Goal: Task Accomplishment & Management: Complete application form

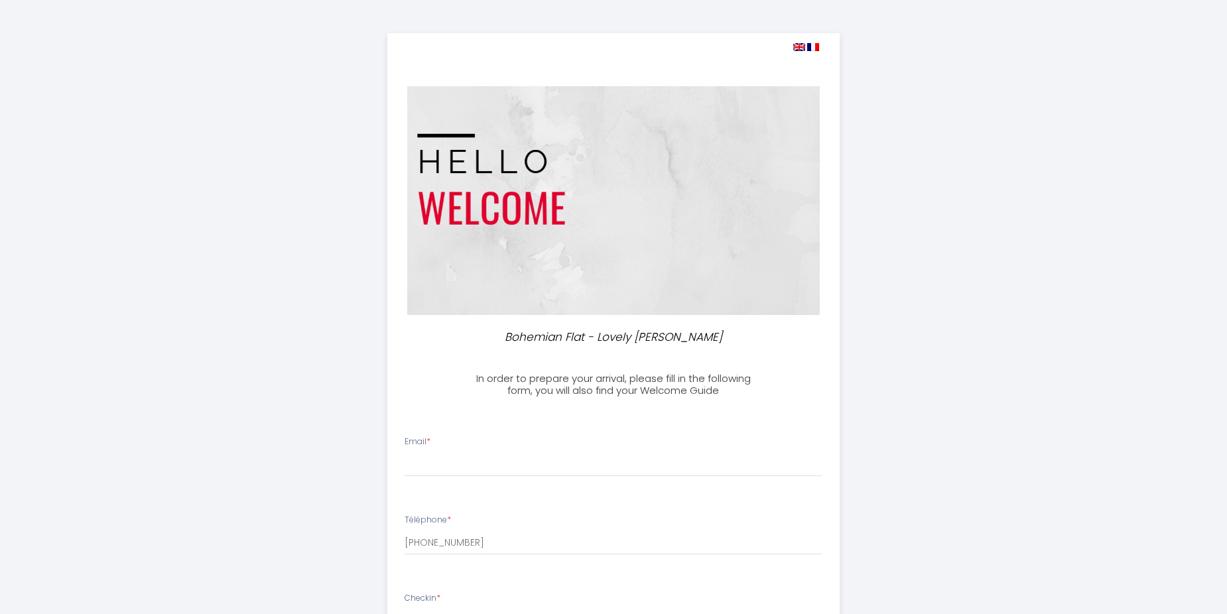
select select
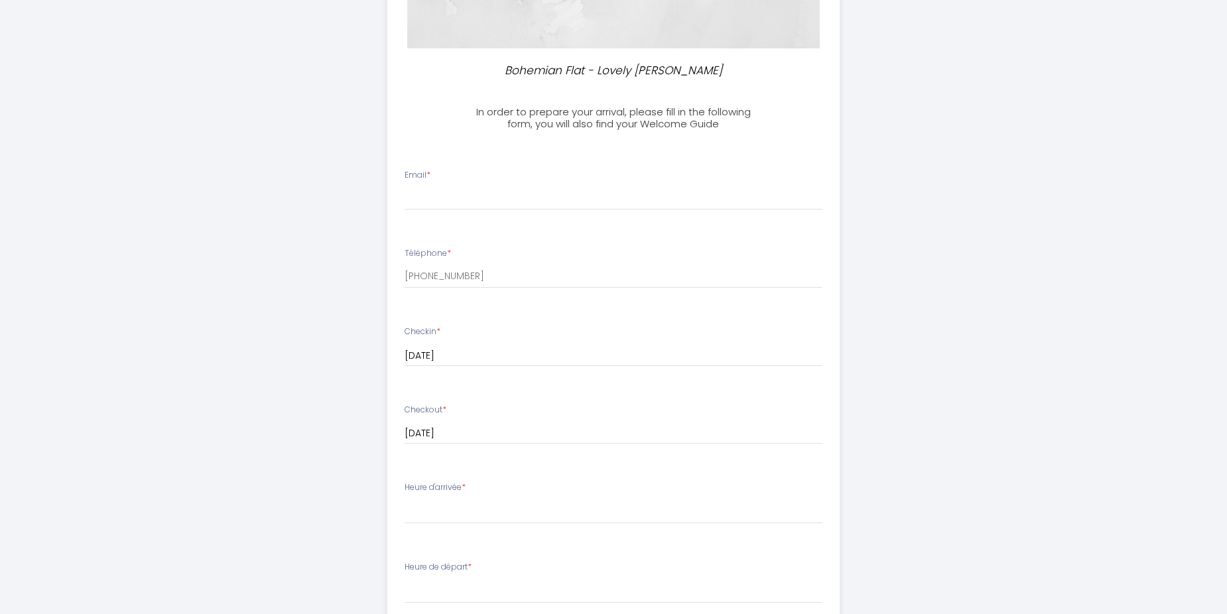
scroll to position [265, 0]
click at [448, 203] on input "Email *" at bounding box center [614, 200] width 419 height 24
type input "[EMAIL_ADDRESS][DOMAIN_NAME]"
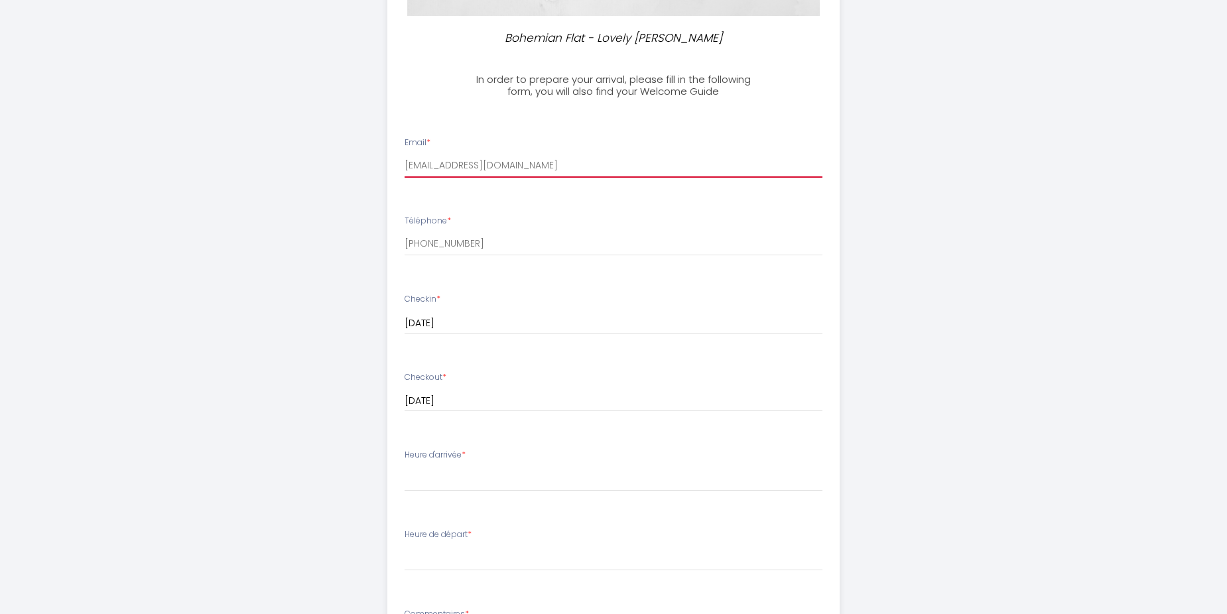
scroll to position [332, 0]
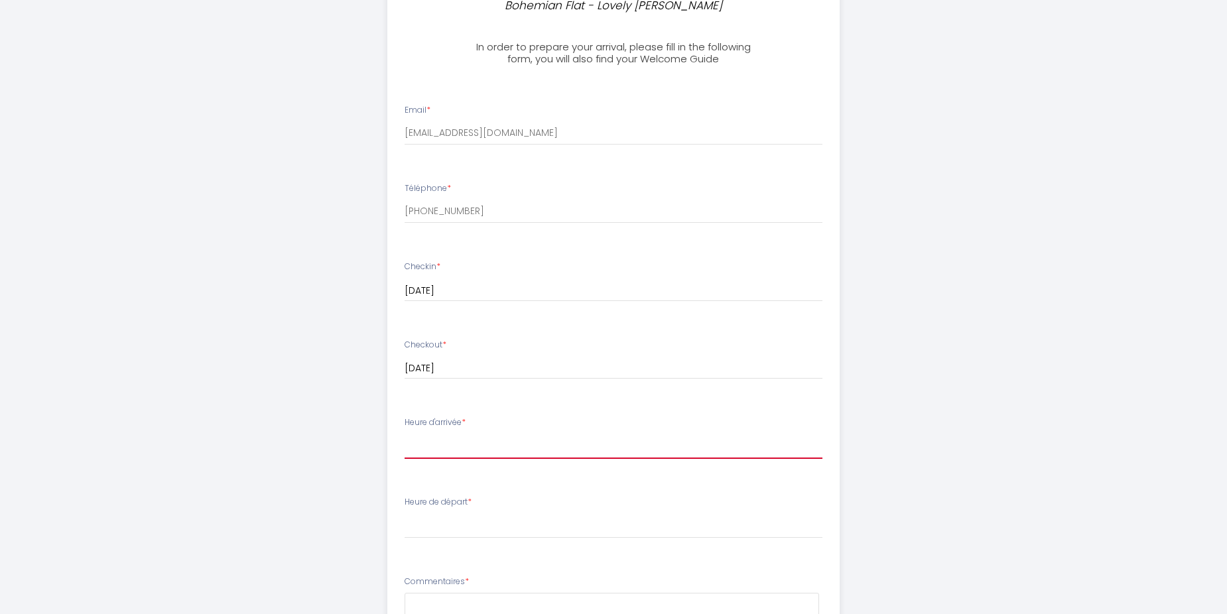
click at [468, 444] on select "15:00 15:30 16:00 16:30 17:00 17:30 18:00 18:30 19:00 19:30 20:00 20:30 21:00 2…" at bounding box center [614, 446] width 419 height 25
select select "15:00"
click at [405, 434] on select "15:00 15:30 16:00 16:30 17:00 17:30 18:00 18:30 19:00 19:30 20:00 20:30 21:00 2…" at bounding box center [614, 446] width 419 height 25
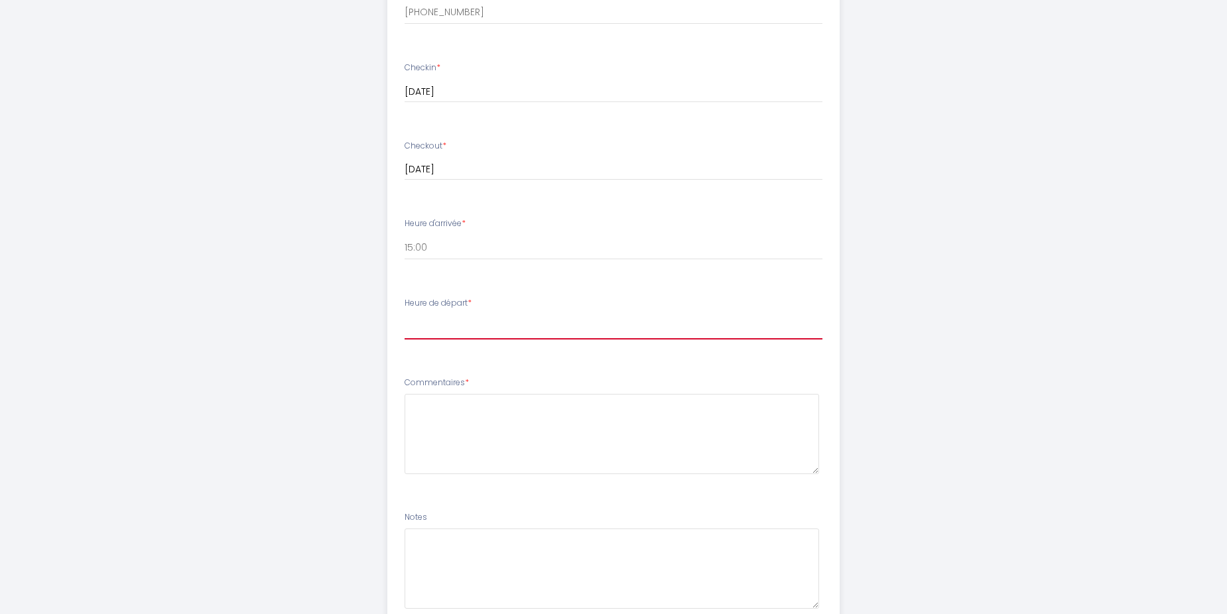
click at [454, 322] on select "00:00 00:30 01:00 01:30 02:00 02:30 03:00 03:30 04:00 04:30 05:00 05:30 06:00 0…" at bounding box center [614, 326] width 419 height 25
select select "11:00"
click at [405, 314] on select "00:00 00:30 01:00 01:30 02:00 02:30 03:00 03:30 04:00 04:30 05:00 05:30 06:00 0…" at bounding box center [614, 326] width 419 height 25
click at [444, 432] on textarea at bounding box center [612, 434] width 415 height 80
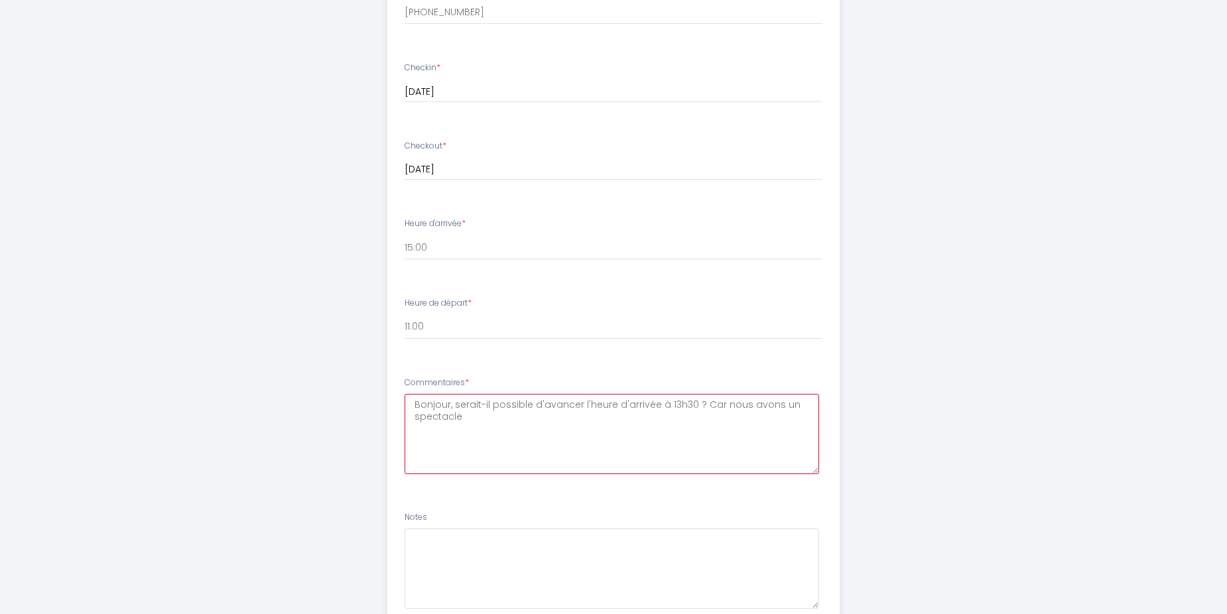
drag, startPoint x: 684, startPoint y: 402, endPoint x: 677, endPoint y: 401, distance: 6.8
click at [677, 401] on textarea "Bonjour, serait-il possible d'avancer l'heure d'arrivée à 13h30 ? Car nous avon…" at bounding box center [612, 434] width 415 height 80
click at [653, 415] on textarea "Bonjour, serait-il possible d'avancer l'heure d'arrivée à 13h00 ? Car nous avon…" at bounding box center [612, 434] width 415 height 80
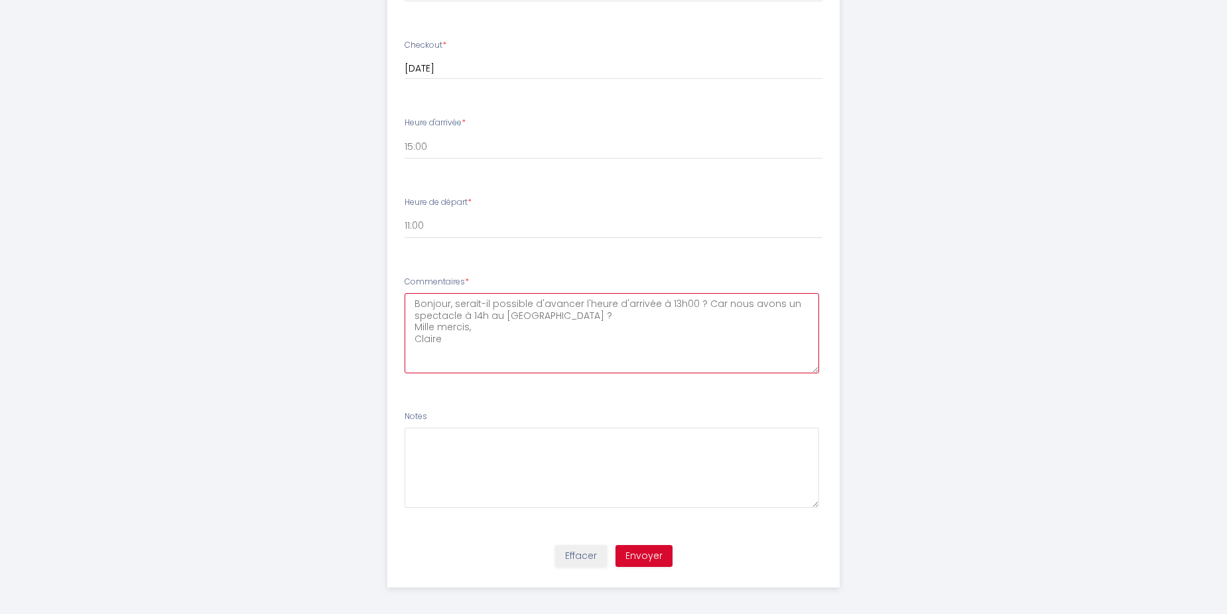
scroll to position [638, 0]
type textarea "Bonjour, serait-il possible d'avancer l'heure d'arrivée à 13h00 ? Car nous avon…"
click at [654, 545] on button "Envoyer" at bounding box center [644, 550] width 57 height 23
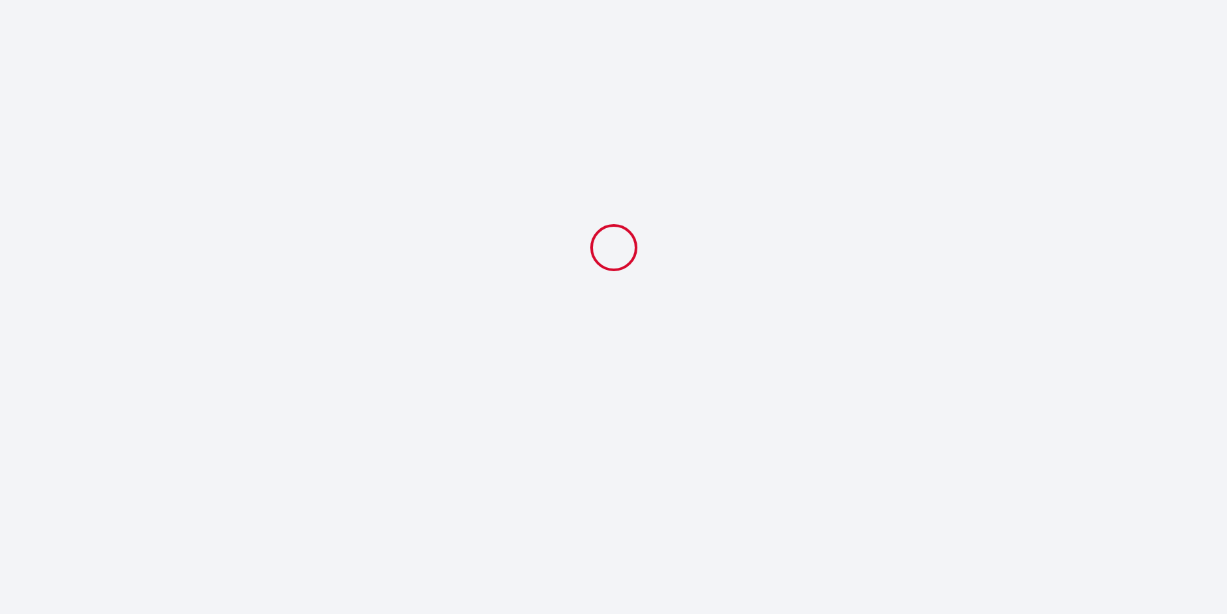
scroll to position [0, 0]
select select "11:00"
